Goal: Book appointment/travel/reservation

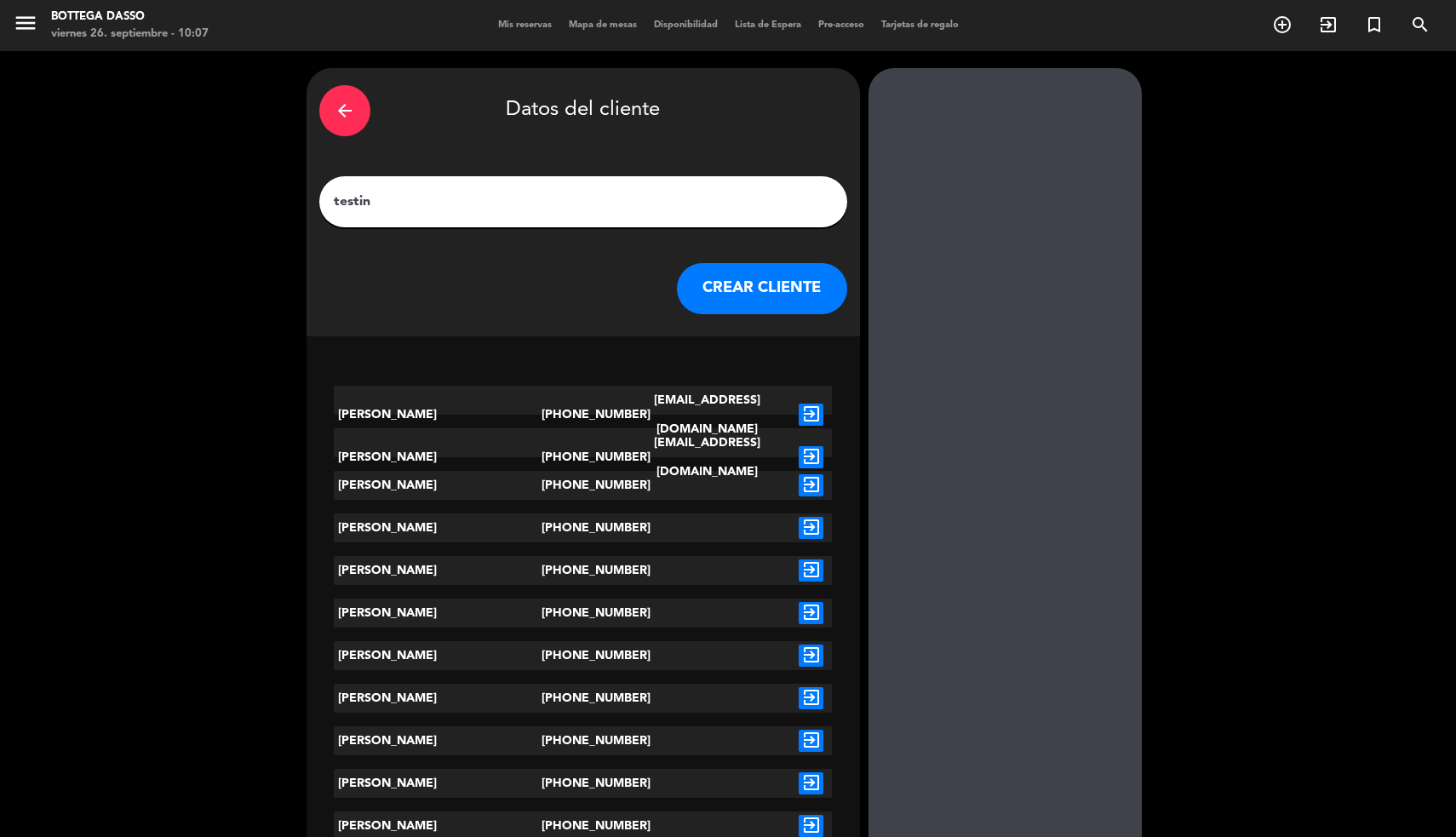
type input "testin"
click at [810, 566] on icon "exit_to_app" at bounding box center [811, 570] width 25 height 22
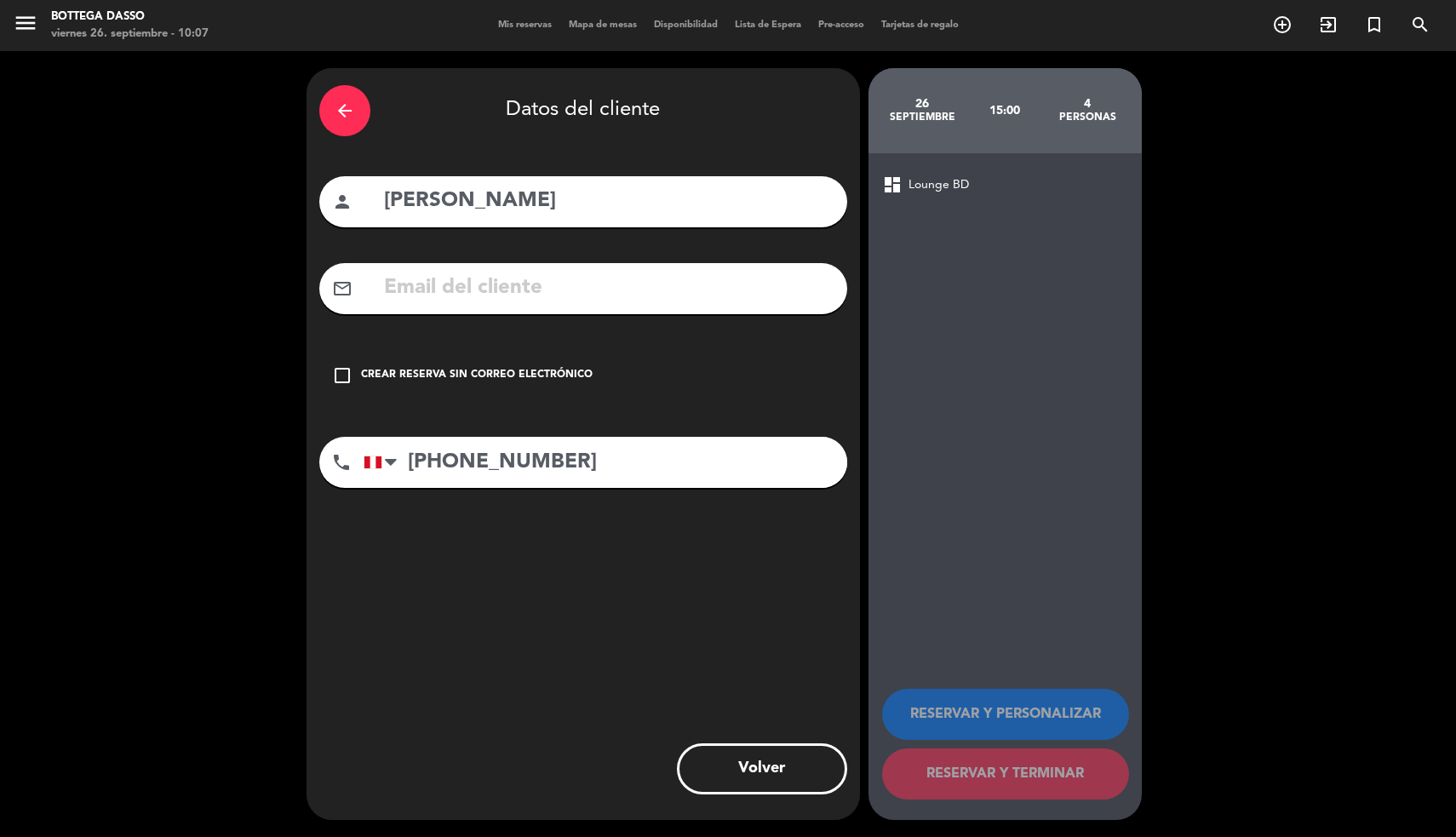
click at [512, 375] on div "Crear reserva sin correo electrónico" at bounding box center [477, 375] width 232 height 17
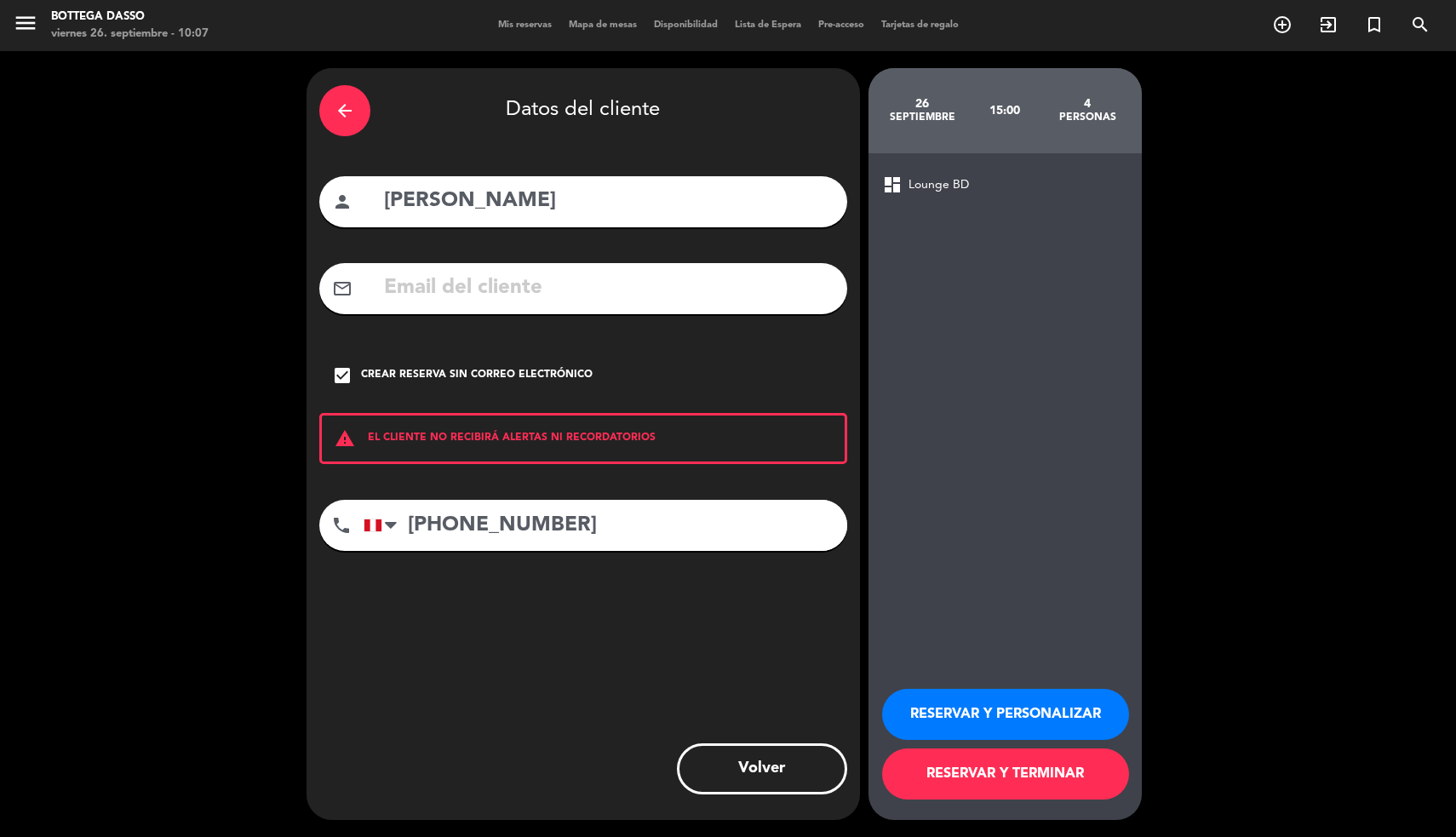
click at [960, 708] on button "RESERVAR Y PERSONALIZAR" at bounding box center [1005, 714] width 247 height 51
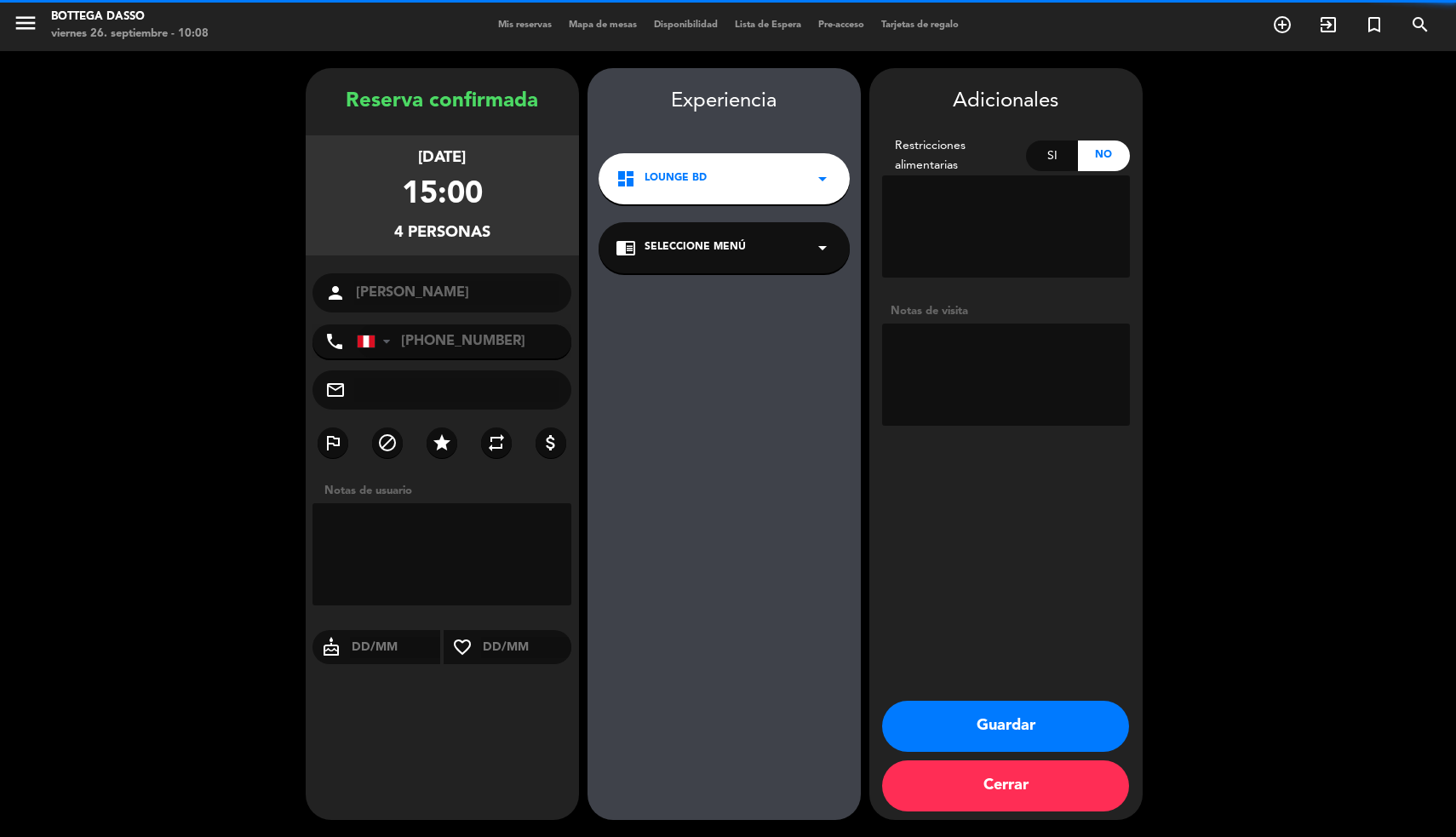
click at [996, 365] on textarea at bounding box center [1006, 374] width 248 height 102
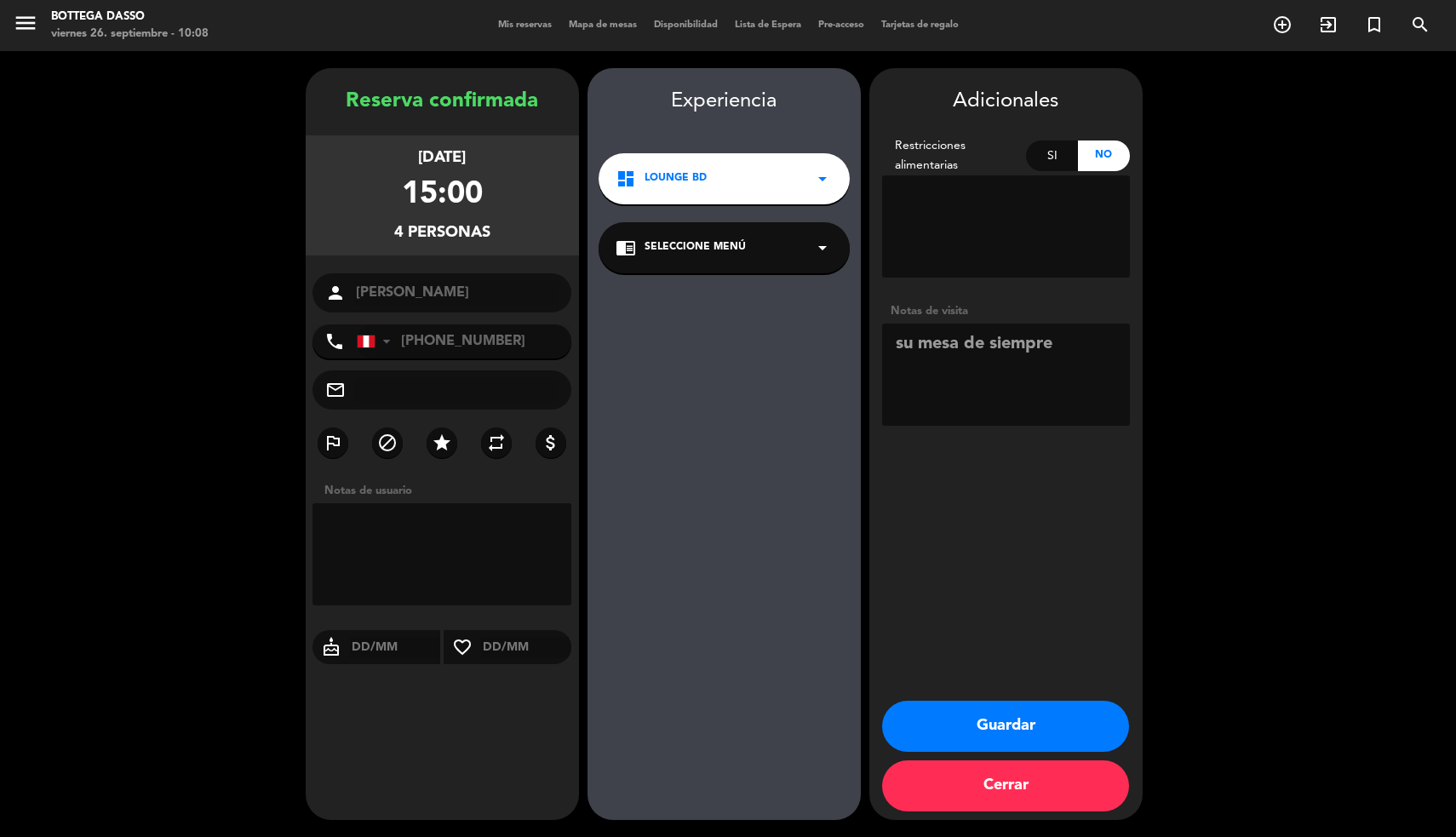
type textarea "su mesa de siempre"
click at [973, 711] on button "Guardar" at bounding box center [1005, 726] width 247 height 51
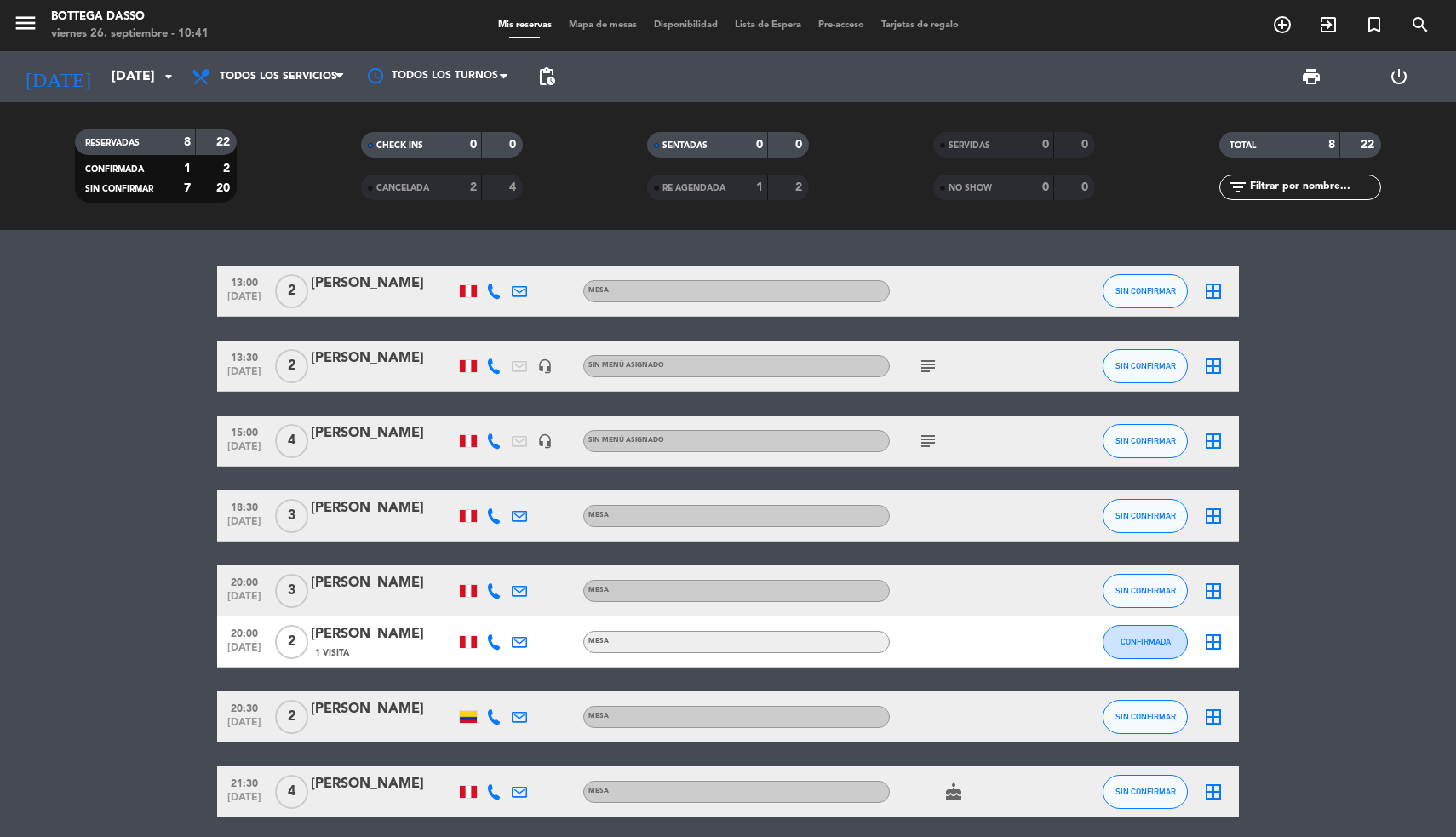
click at [328, 512] on div "[PERSON_NAME]" at bounding box center [383, 508] width 145 height 22
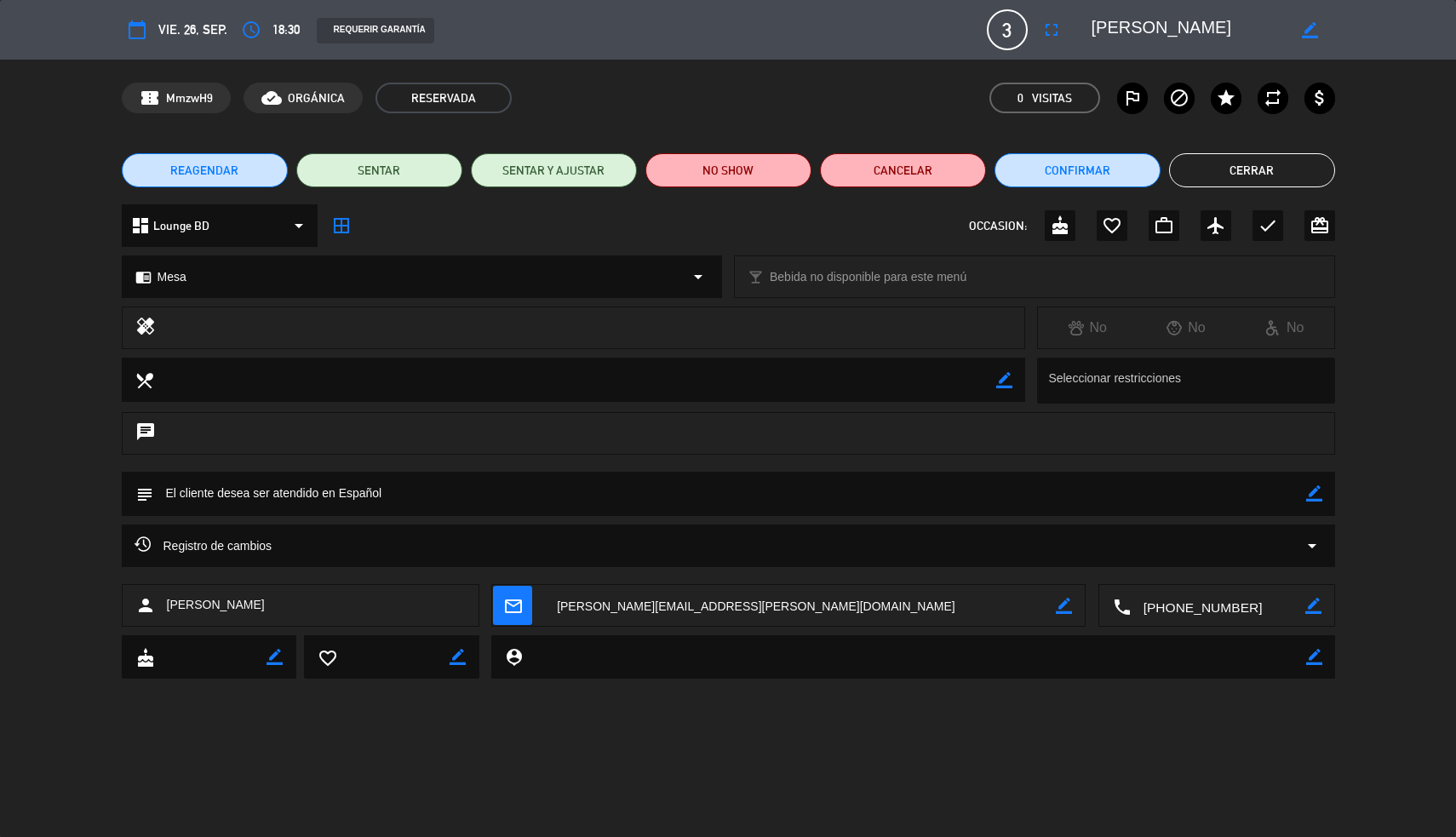
click at [1312, 495] on icon "border_color" at bounding box center [1314, 493] width 16 height 16
click at [1215, 491] on textarea at bounding box center [729, 493] width 1153 height 43
type textarea "o"
click at [333, 495] on textarea at bounding box center [729, 493] width 1153 height 43
click at [404, 493] on textarea at bounding box center [729, 493] width 1153 height 43
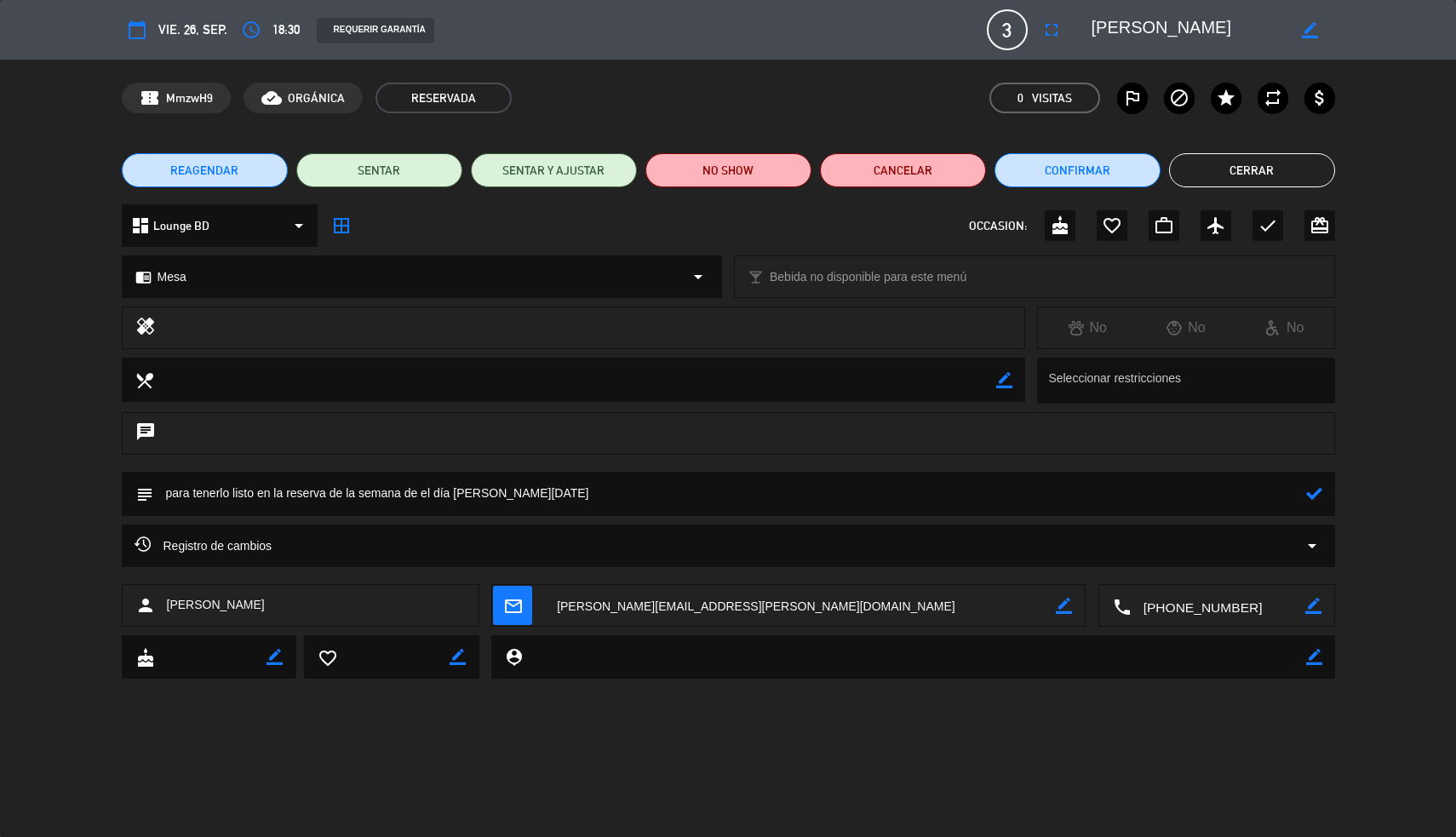
click at [505, 495] on textarea at bounding box center [729, 493] width 1153 height 43
type textarea "para tenerlo listo en la reserva de la semana de el día [PERSON_NAME][DATE], pa…"
click at [1002, 380] on icon "border_color" at bounding box center [1005, 380] width 16 height 16
